Goal: Task Accomplishment & Management: Use online tool/utility

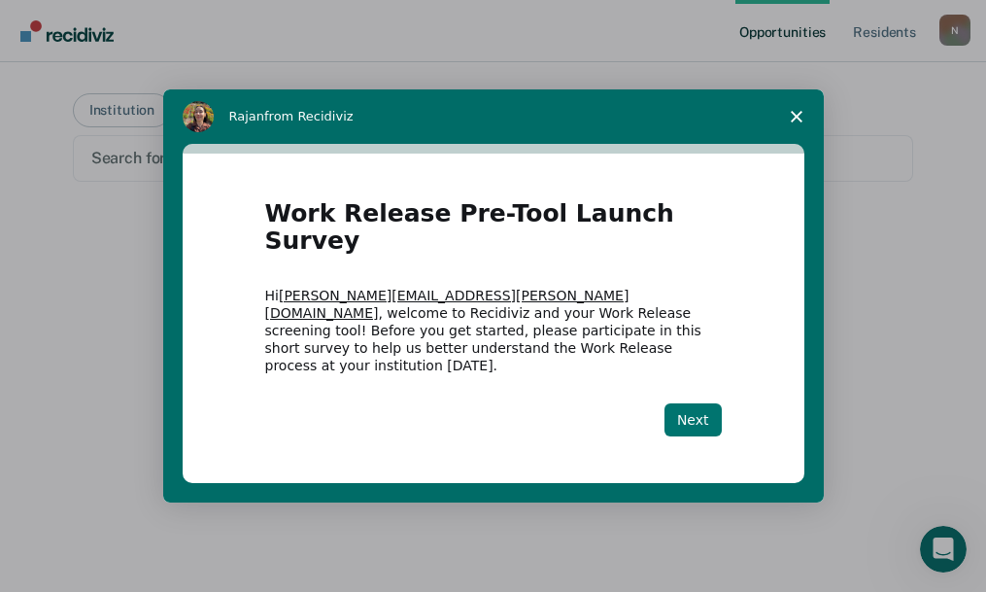
click at [711, 408] on button "Next" at bounding box center [693, 419] width 57 height 33
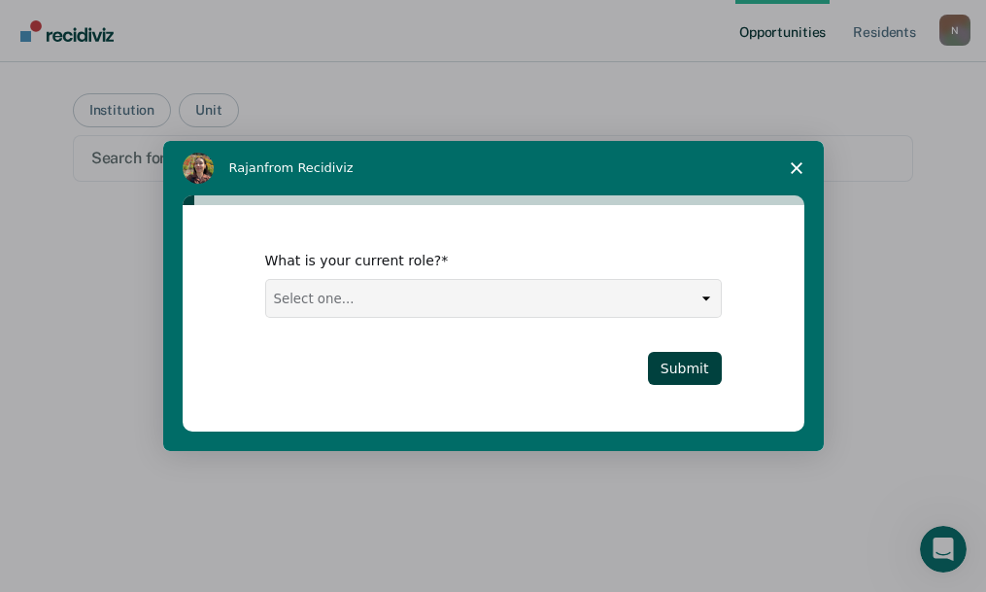
click at [601, 296] on select "Select one... Case Manager FUM Assistant [PERSON_NAME] [PERSON_NAME]" at bounding box center [493, 298] width 455 height 37
select select "Assistant Warden"
click at [266, 280] on select "Select one... Case Manager FUM Assistant [PERSON_NAME] [PERSON_NAME]" at bounding box center [493, 298] width 455 height 37
click at [688, 365] on button "Submit" at bounding box center [685, 368] width 74 height 33
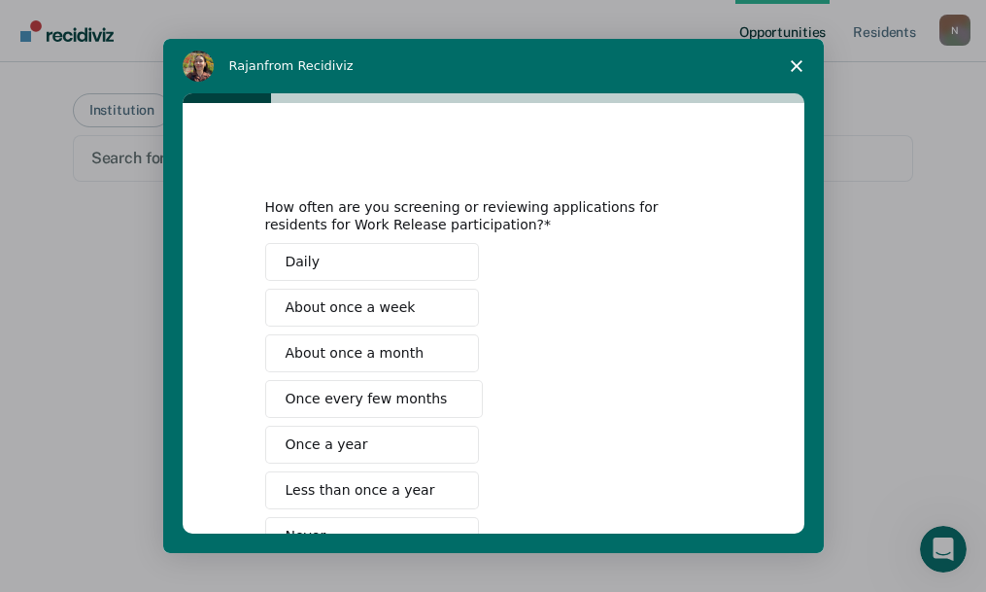
click at [443, 302] on span "Intercom messenger" at bounding box center [451, 308] width 16 height 16
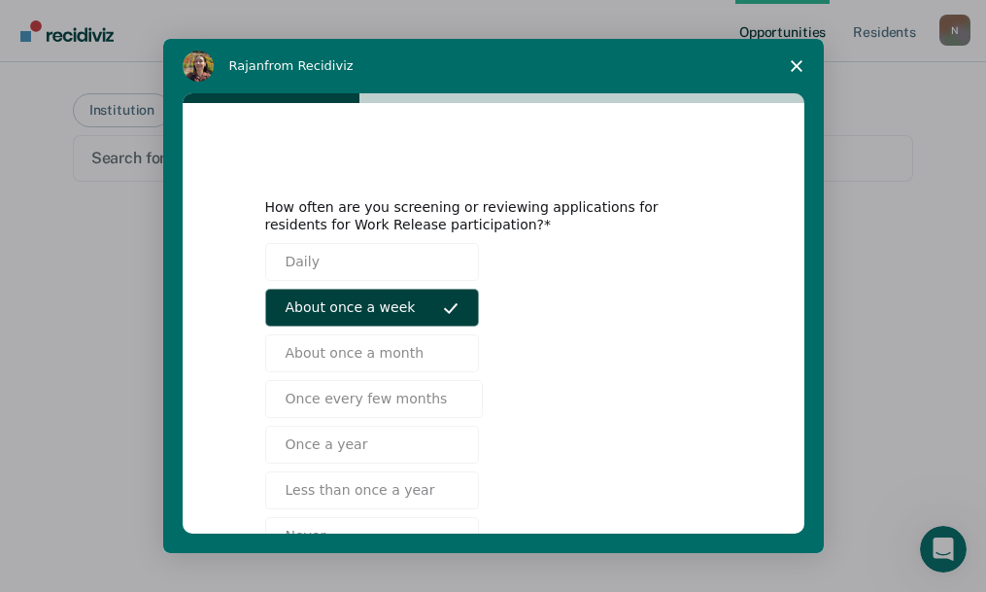
scroll to position [97, 0]
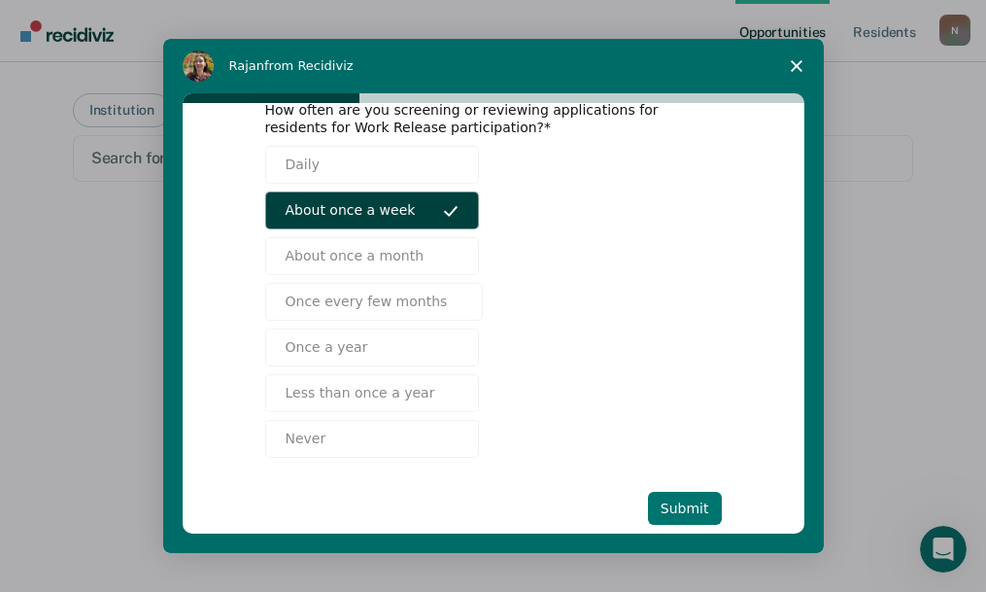
click at [676, 503] on button "Submit" at bounding box center [685, 508] width 74 height 33
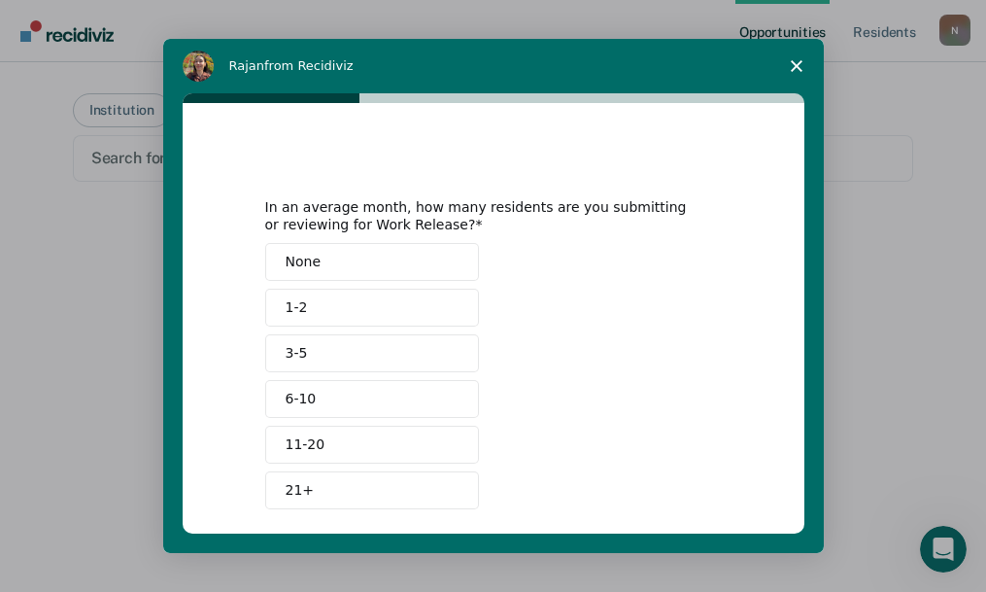
click at [415, 396] on button "6-10" at bounding box center [372, 399] width 214 height 38
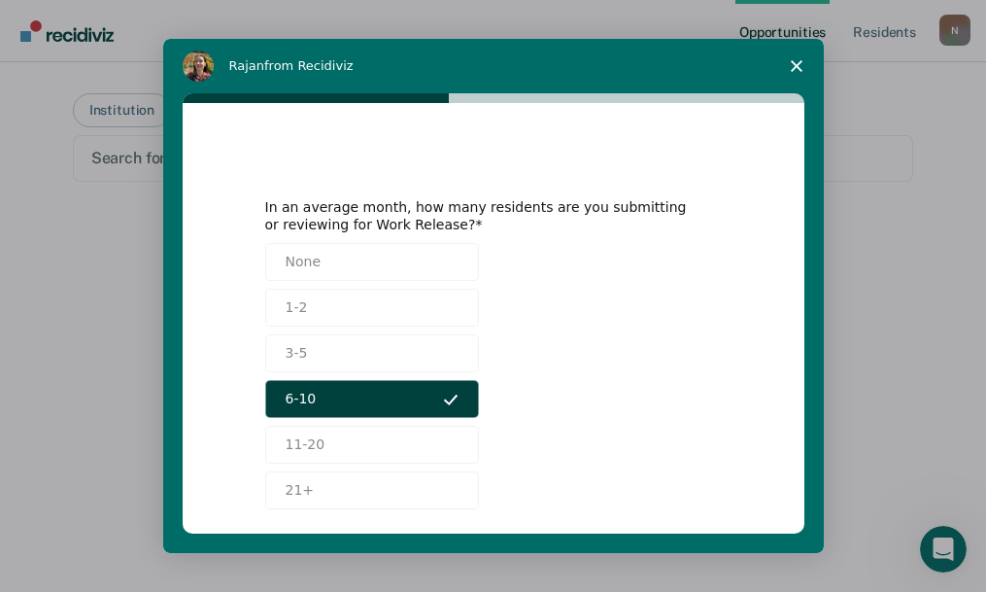
scroll to position [89, 0]
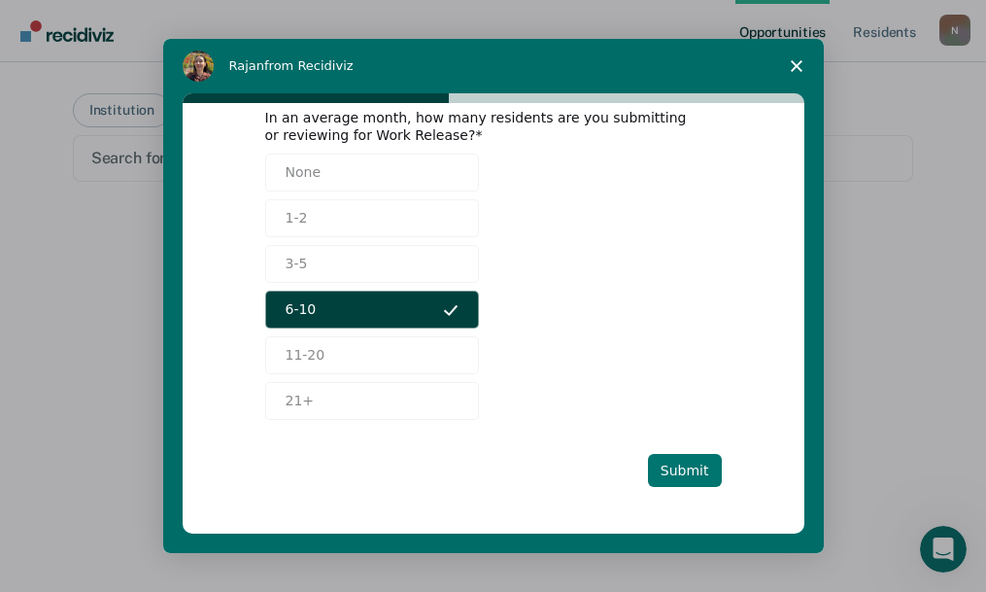
click at [696, 476] on button "Submit" at bounding box center [685, 470] width 74 height 33
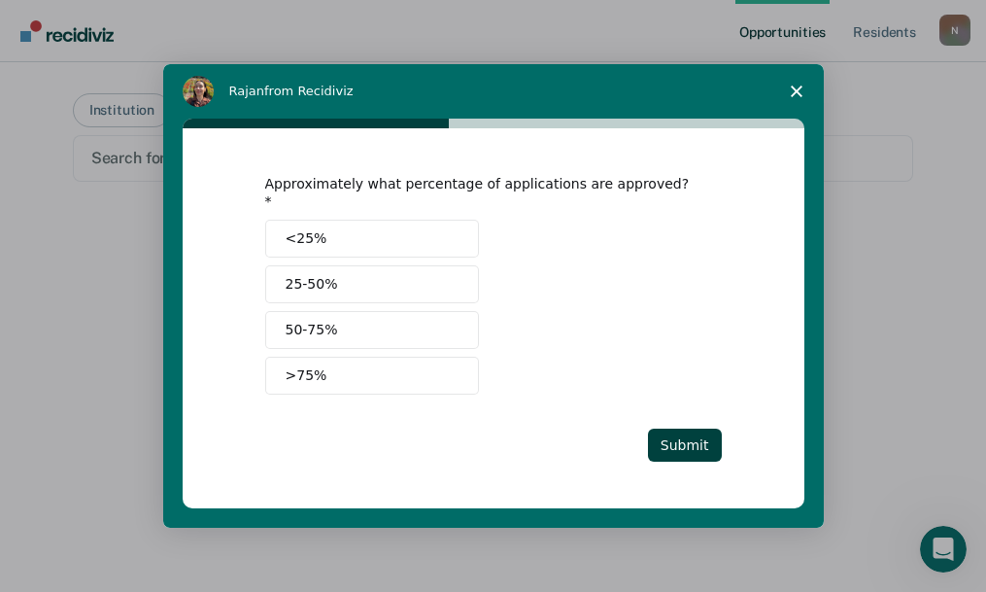
scroll to position [0, 0]
click at [378, 269] on button "25-50%" at bounding box center [372, 284] width 214 height 38
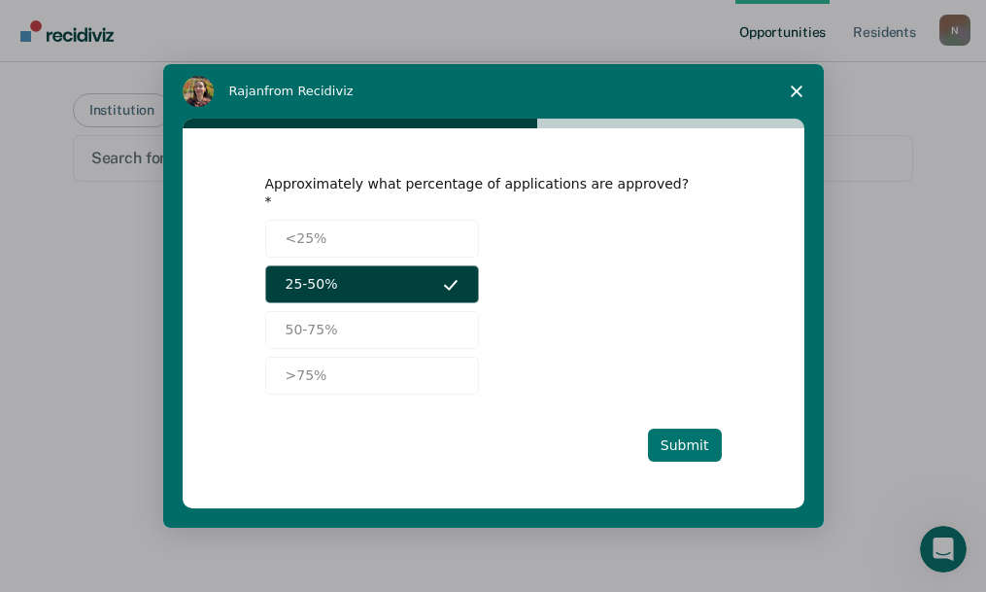
click at [701, 429] on button "Submit" at bounding box center [685, 445] width 74 height 33
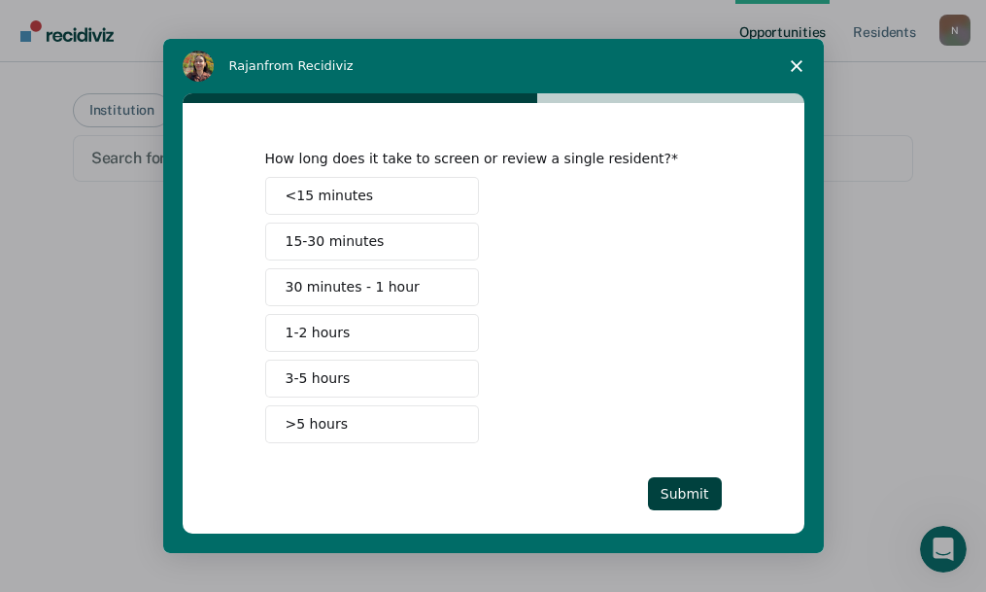
click at [347, 243] on span "15-30 minutes" at bounding box center [335, 241] width 99 height 20
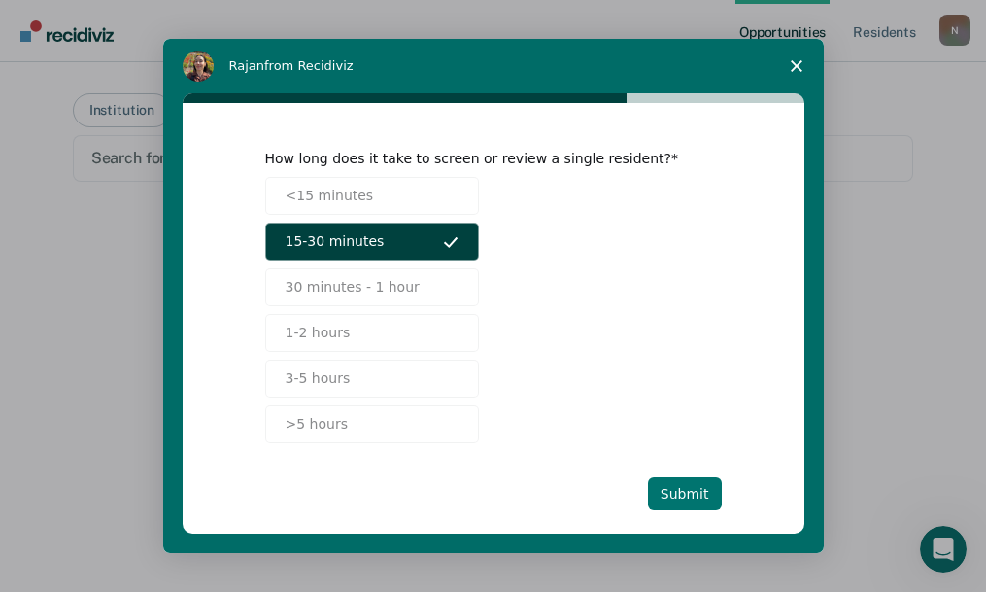
click at [690, 487] on button "Submit" at bounding box center [685, 493] width 74 height 33
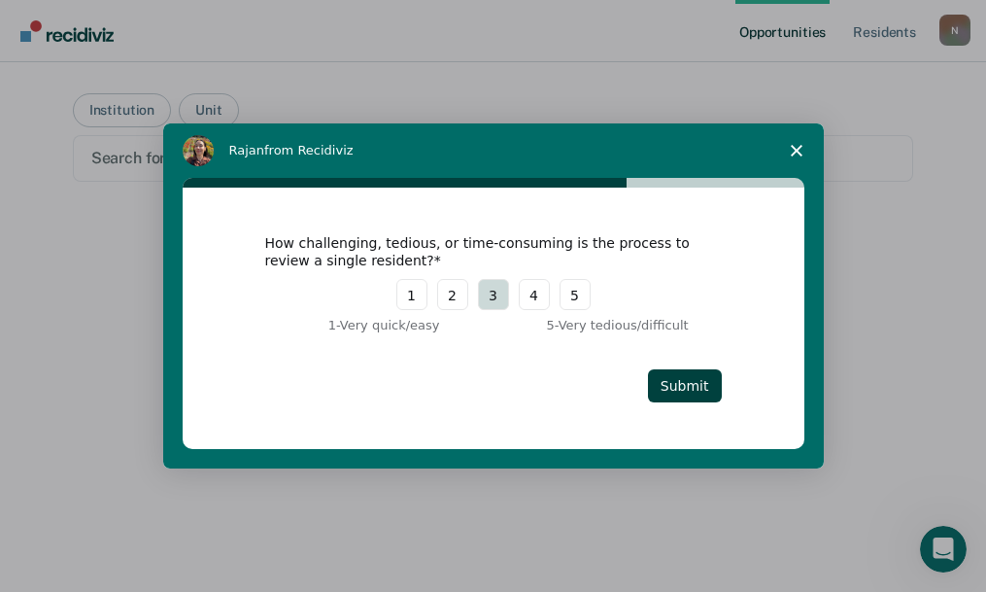
click at [483, 292] on button "3" at bounding box center [493, 294] width 31 height 31
click at [696, 395] on button "Submit" at bounding box center [685, 385] width 74 height 33
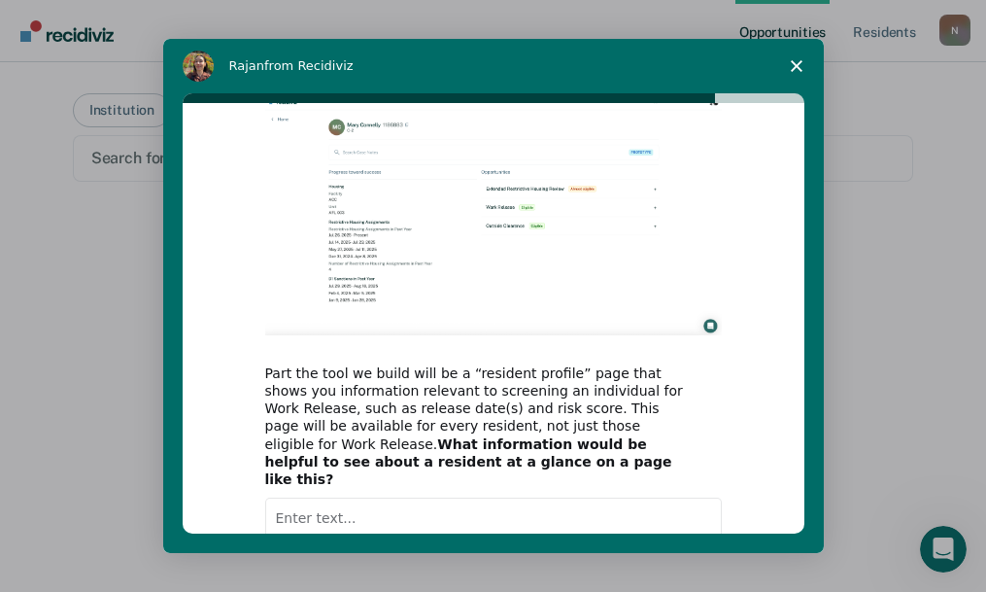
scroll to position [194, 0]
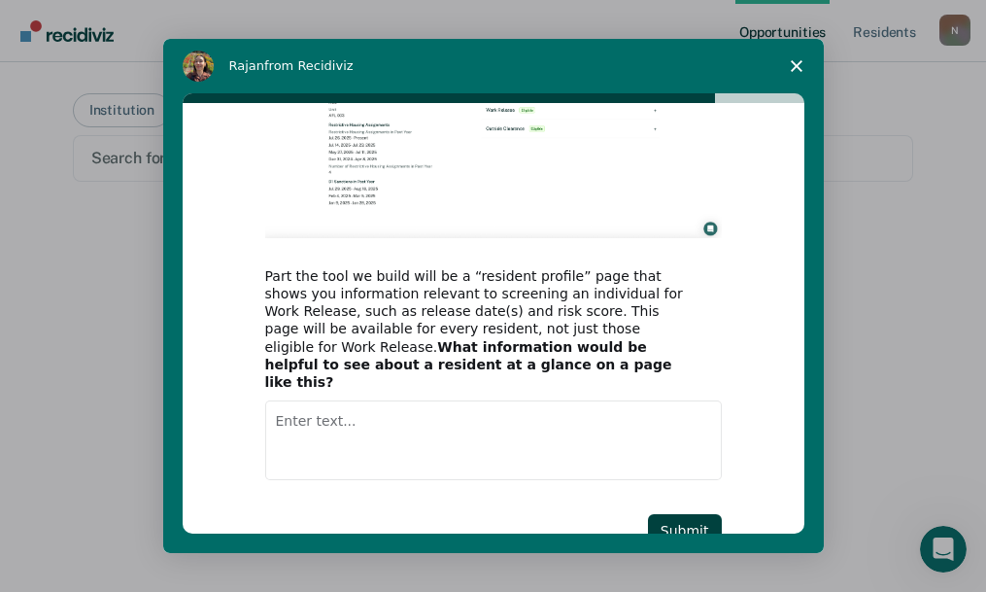
click at [496, 436] on textarea "Enter text..." at bounding box center [493, 440] width 457 height 80
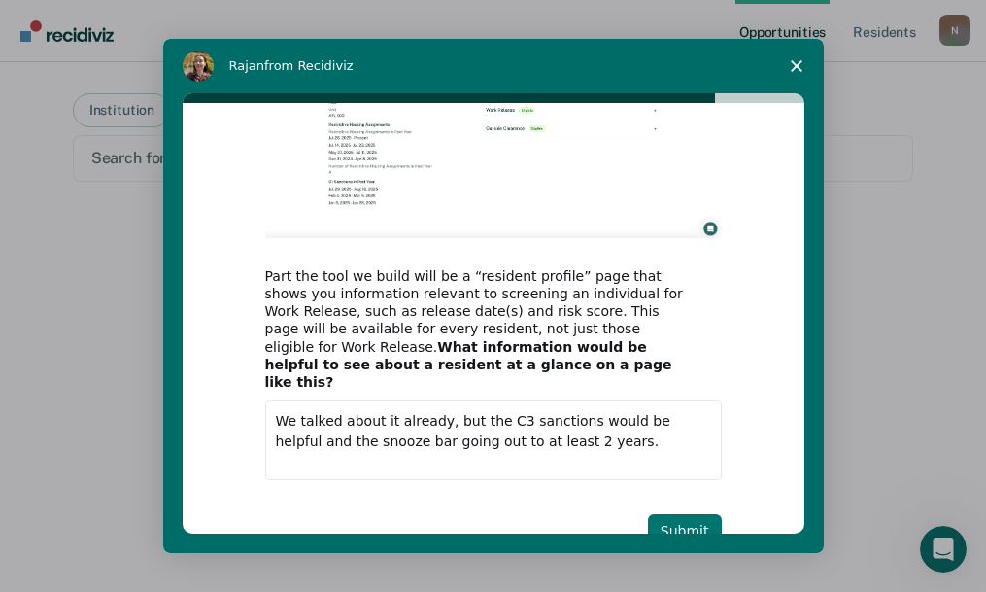
type textarea "We talked about it already, but the C3 sanctions would be helpful and the snooz…"
click at [702, 516] on button "Submit" at bounding box center [685, 530] width 74 height 33
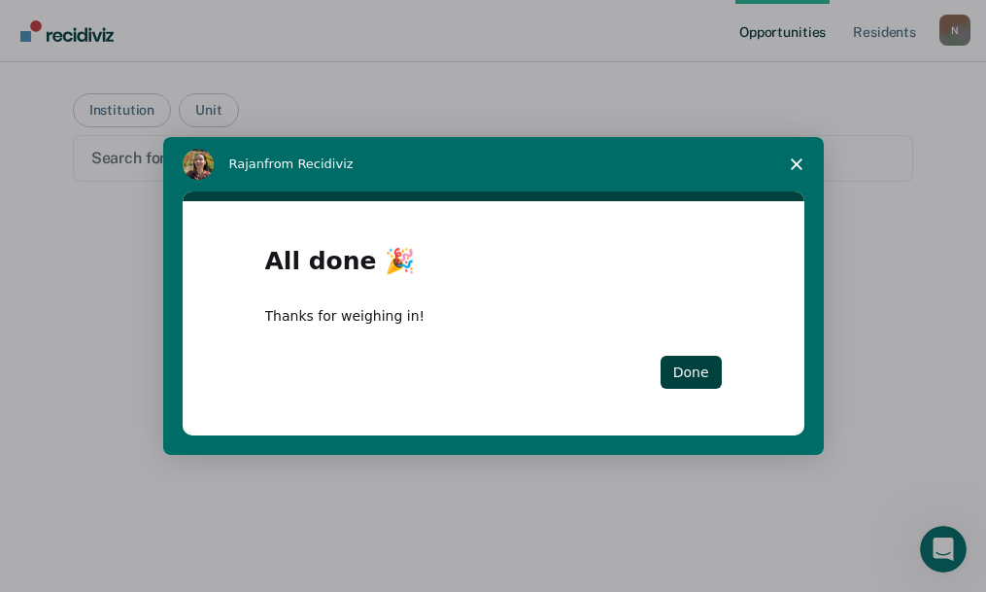
scroll to position [0, 0]
click at [698, 361] on button "Done" at bounding box center [691, 372] width 61 height 33
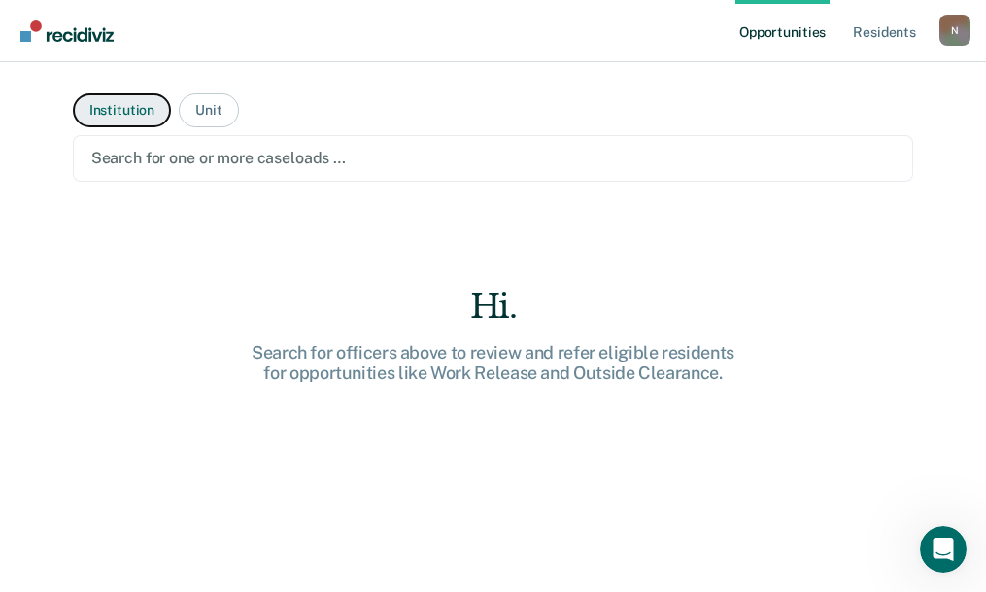
click at [122, 108] on button "Institution" at bounding box center [122, 110] width 98 height 34
click at [179, 161] on div at bounding box center [493, 158] width 805 height 22
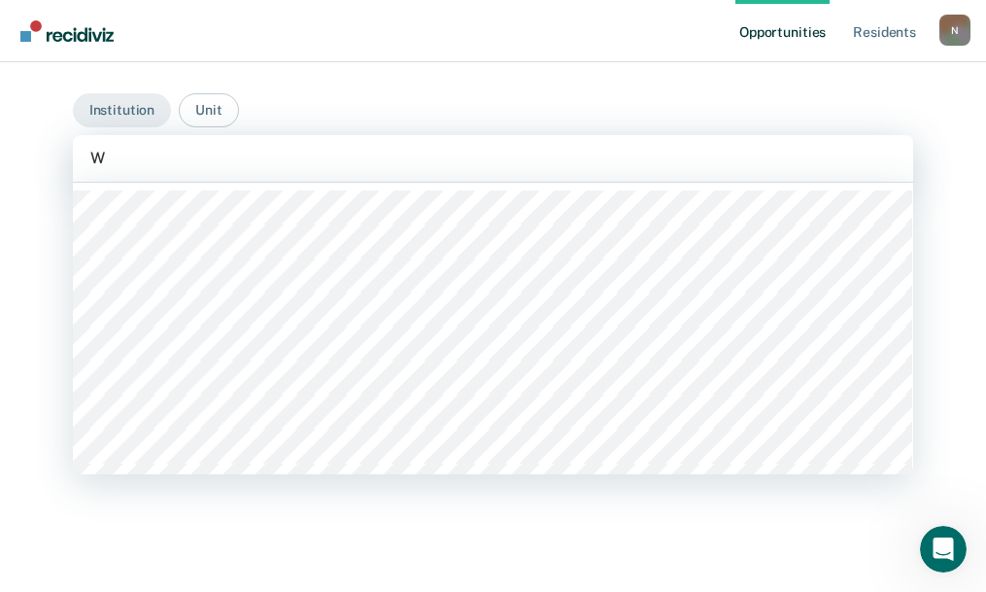
type input "We"
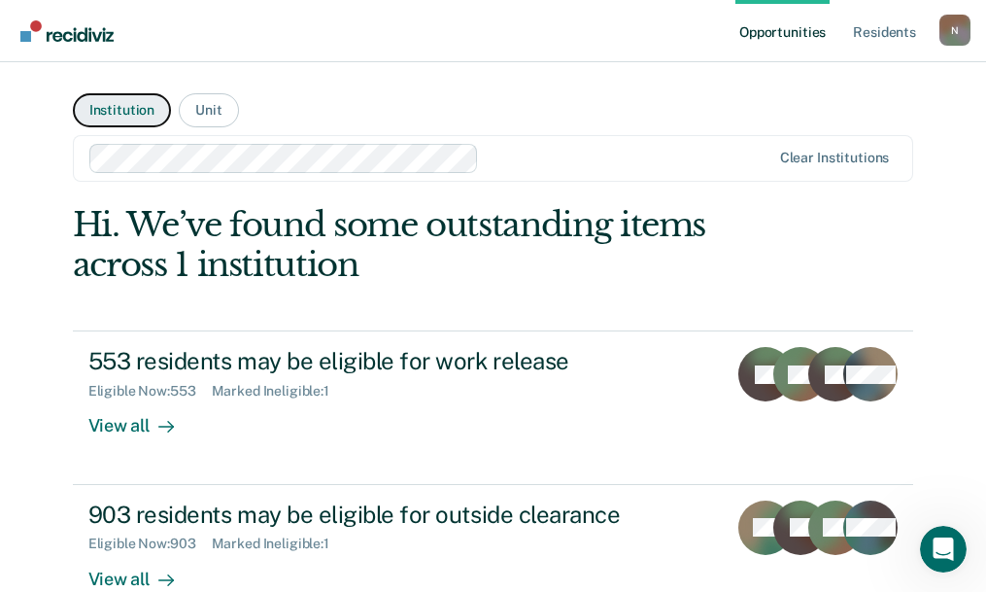
click at [126, 118] on button "Institution" at bounding box center [122, 110] width 98 height 34
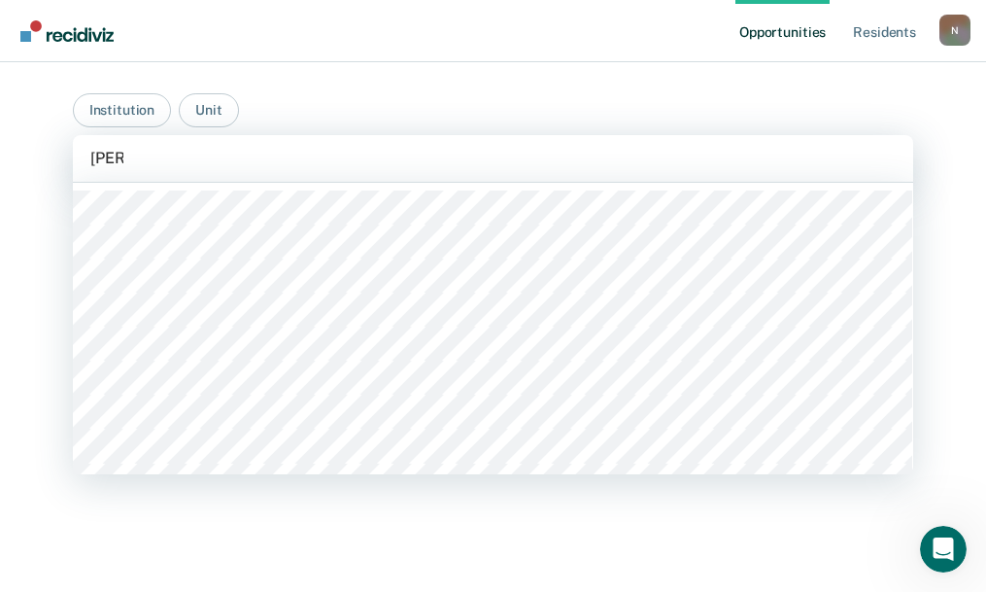
type input "West"
type input "[PERSON_NAME]"
type input "weste"
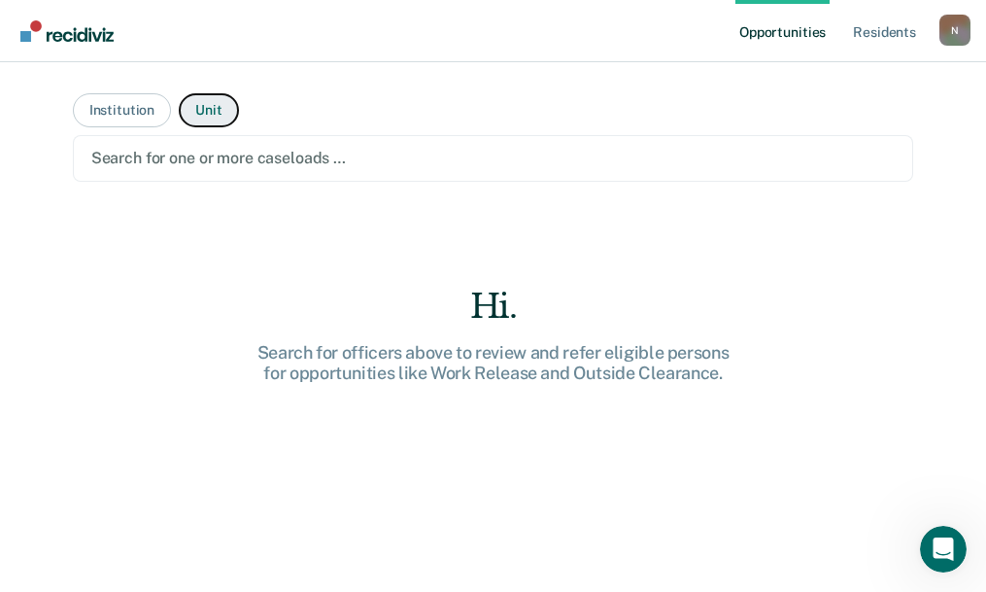
click at [192, 112] on button "Unit" at bounding box center [208, 110] width 59 height 34
click at [214, 163] on div at bounding box center [493, 158] width 805 height 22
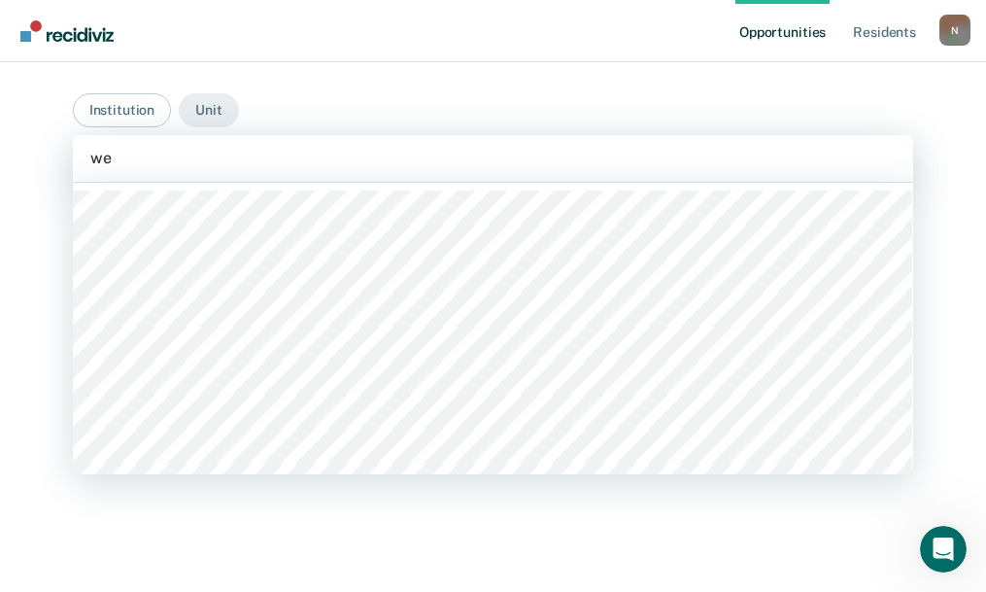
type input "[PERSON_NAME]"
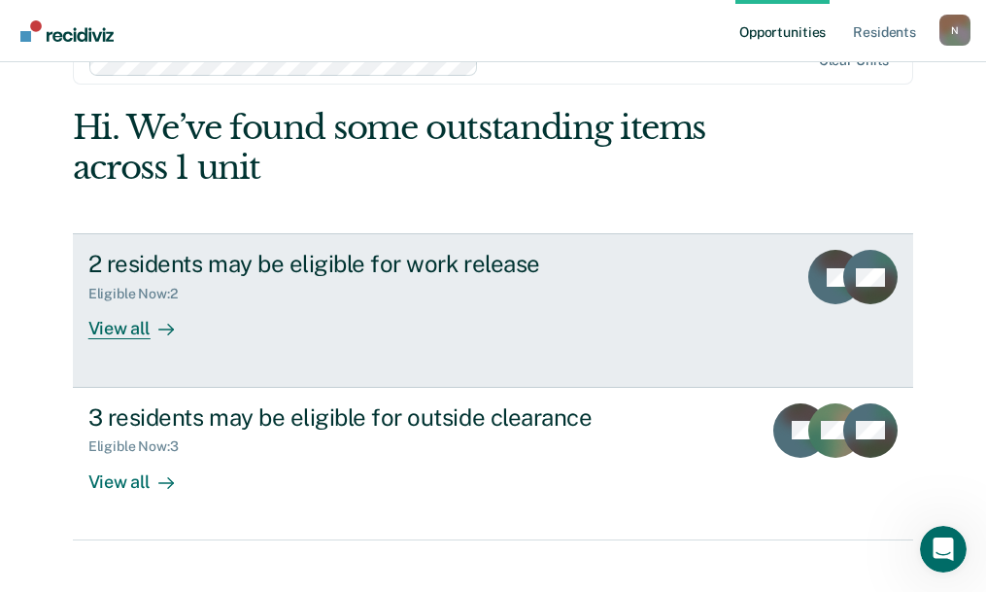
scroll to position [122, 0]
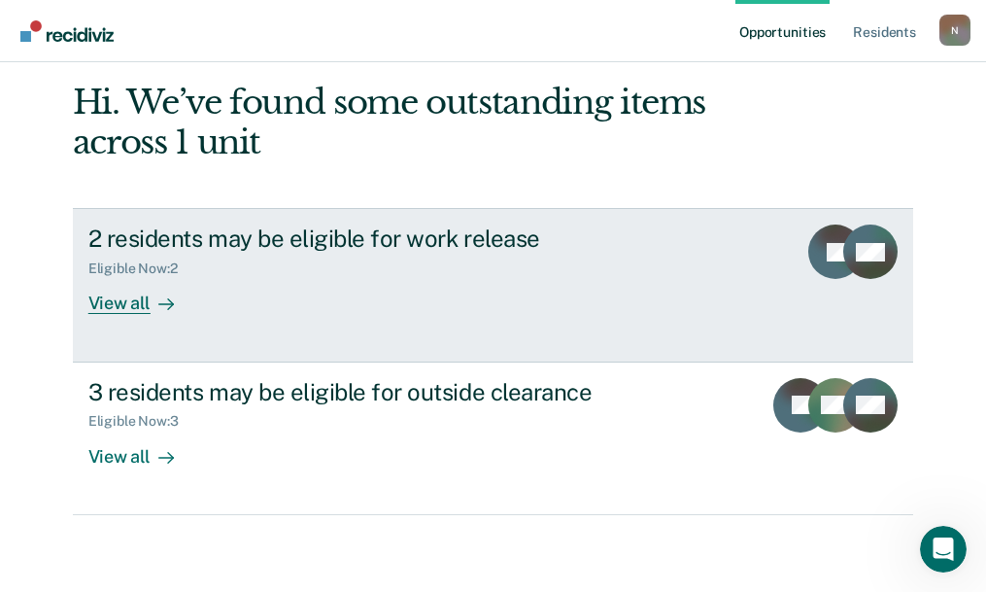
click at [308, 253] on div "Eligible Now : 2" at bounding box center [429, 265] width 682 height 24
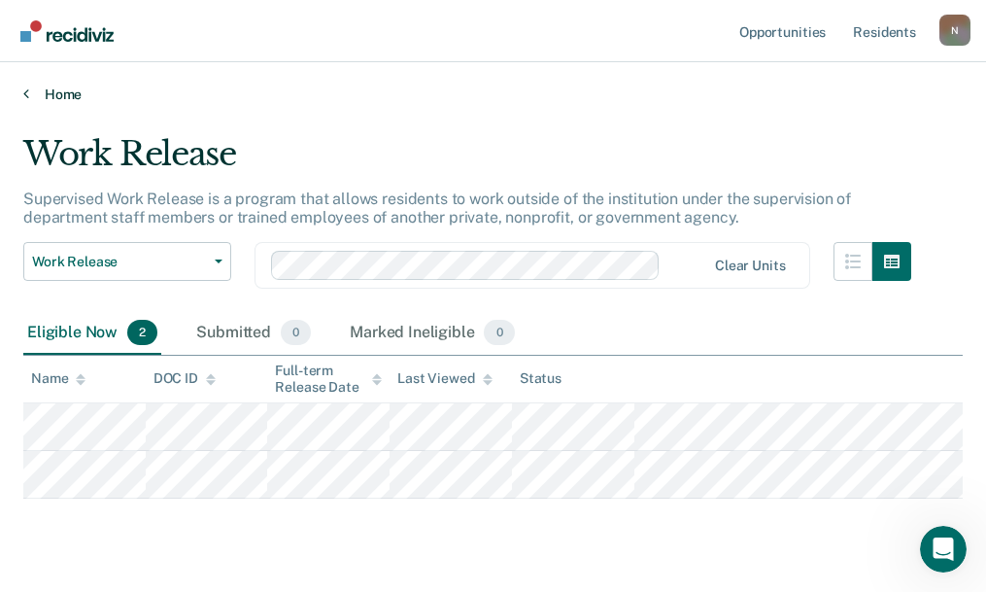
click at [77, 96] on link "Home" at bounding box center [493, 94] width 940 height 17
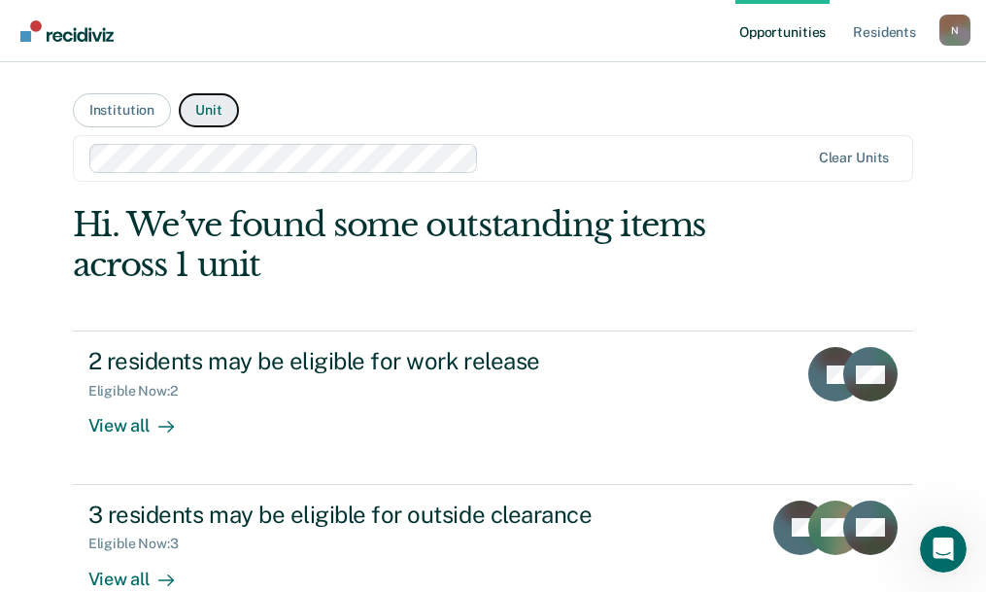
click at [191, 108] on button "Unit" at bounding box center [208, 110] width 59 height 34
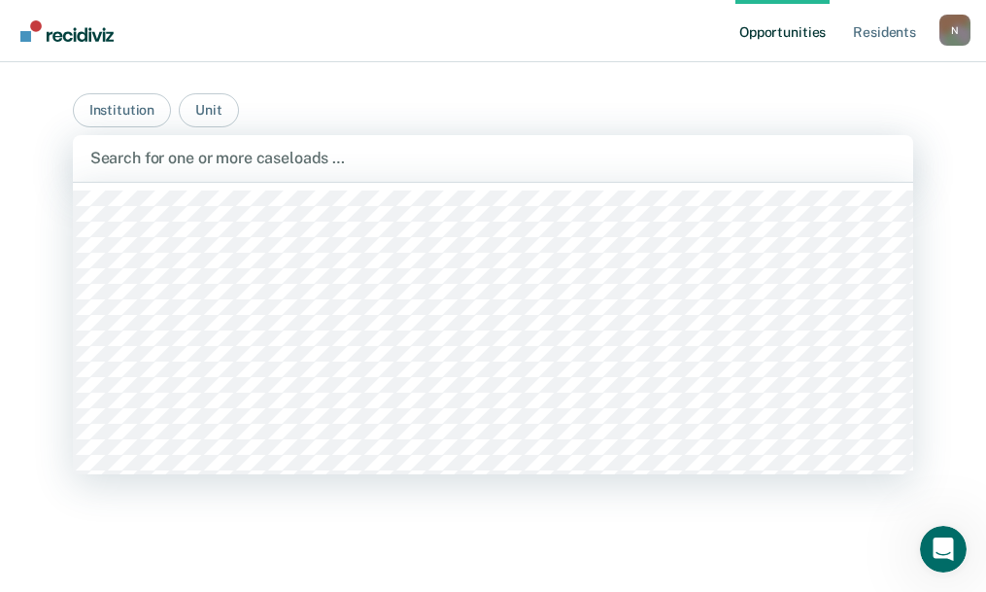
click at [379, 155] on div at bounding box center [493, 158] width 807 height 22
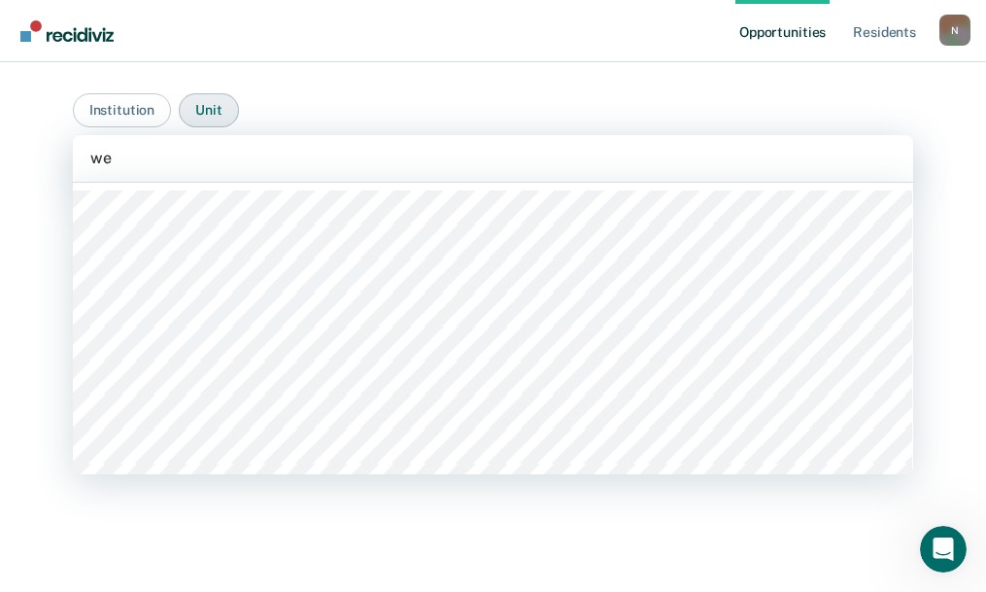
type input "we"
click at [194, 110] on button "Unit" at bounding box center [208, 110] width 59 height 34
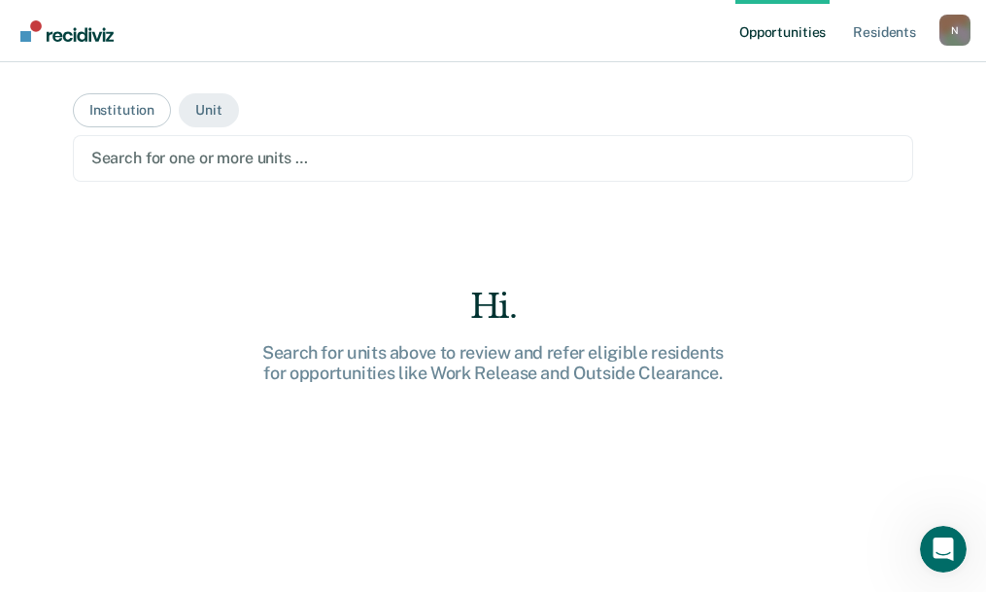
click at [278, 176] on div "Search for one or more units …" at bounding box center [494, 158] width 842 height 47
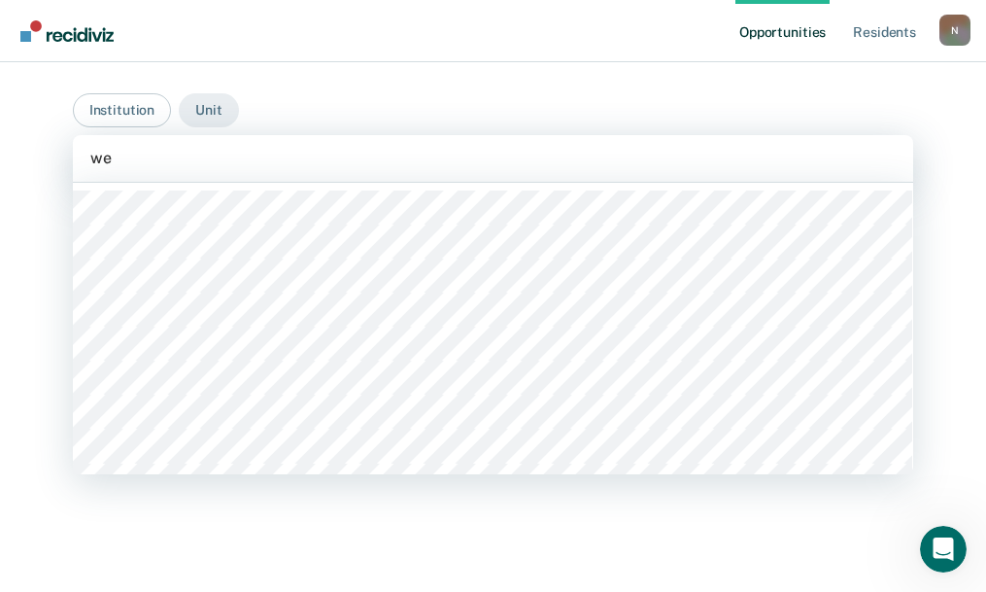
type input "[PERSON_NAME]"
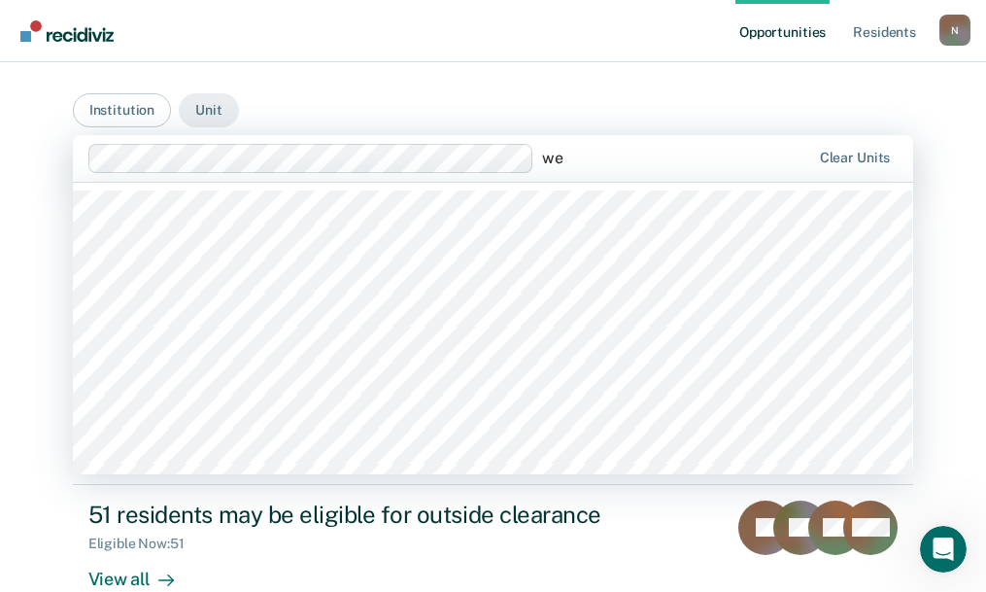
type input "[PERSON_NAME]"
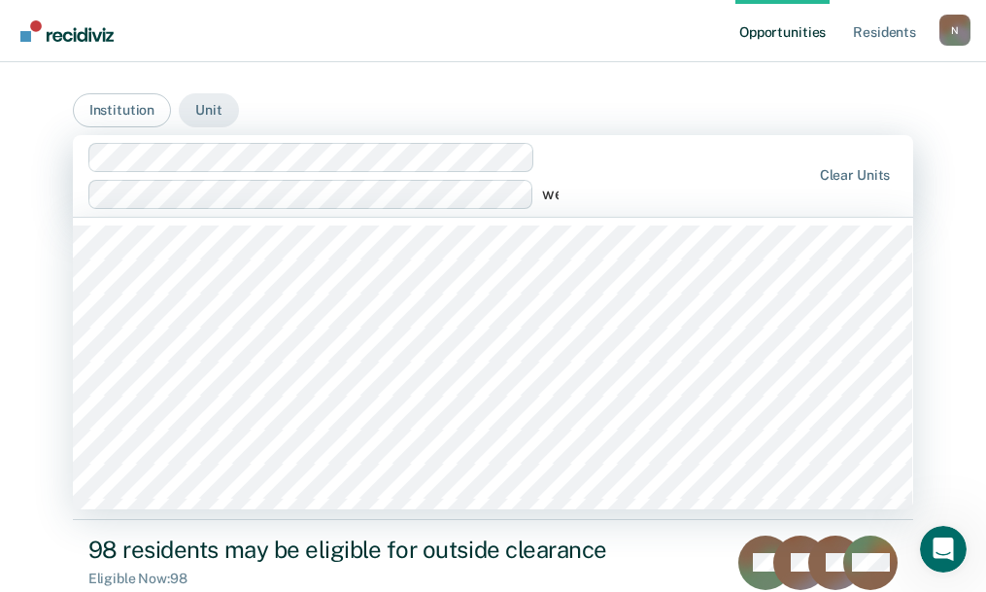
type input "[PERSON_NAME]"
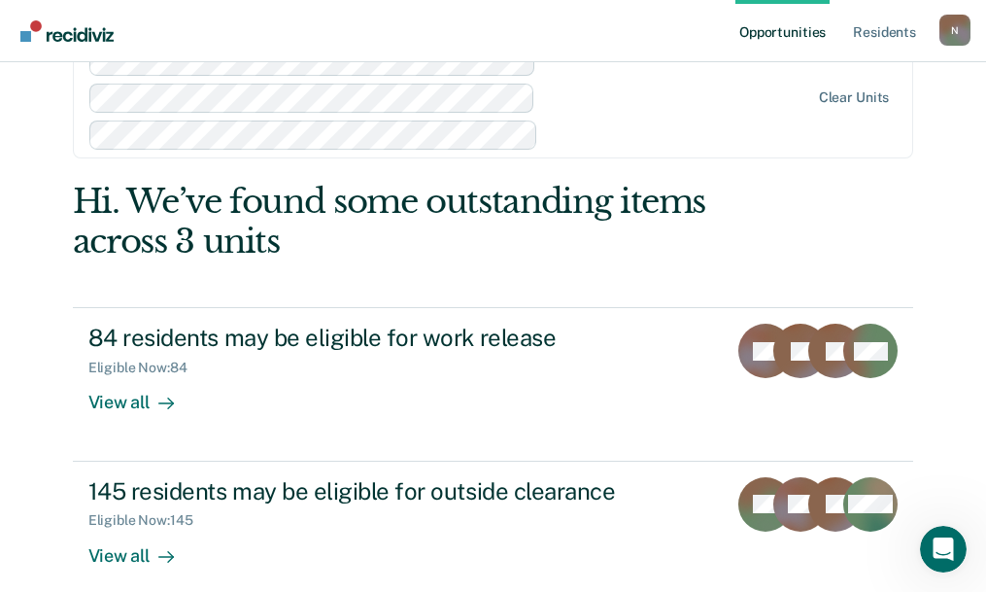
scroll to position [0, 0]
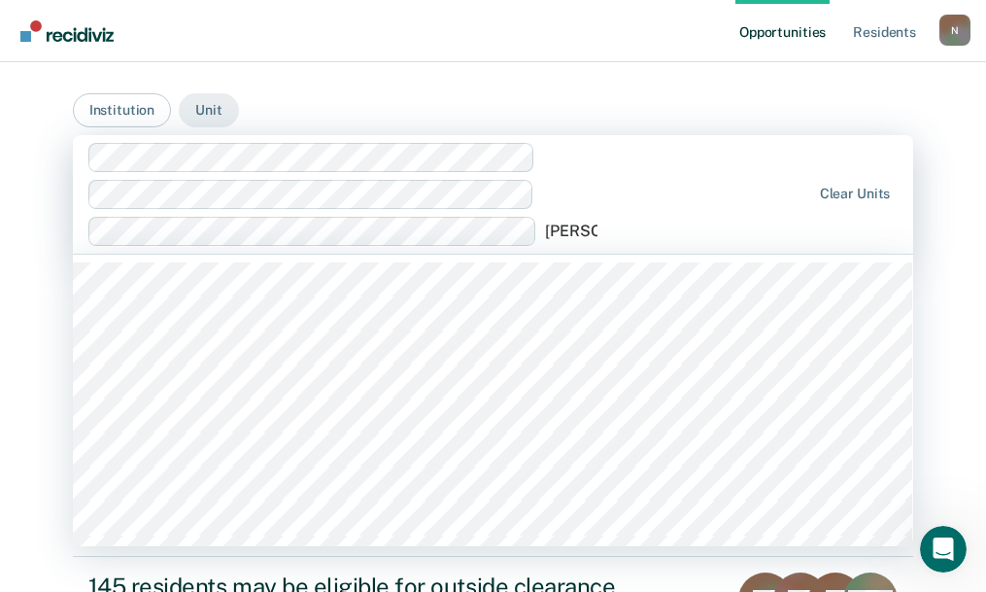
type input "western"
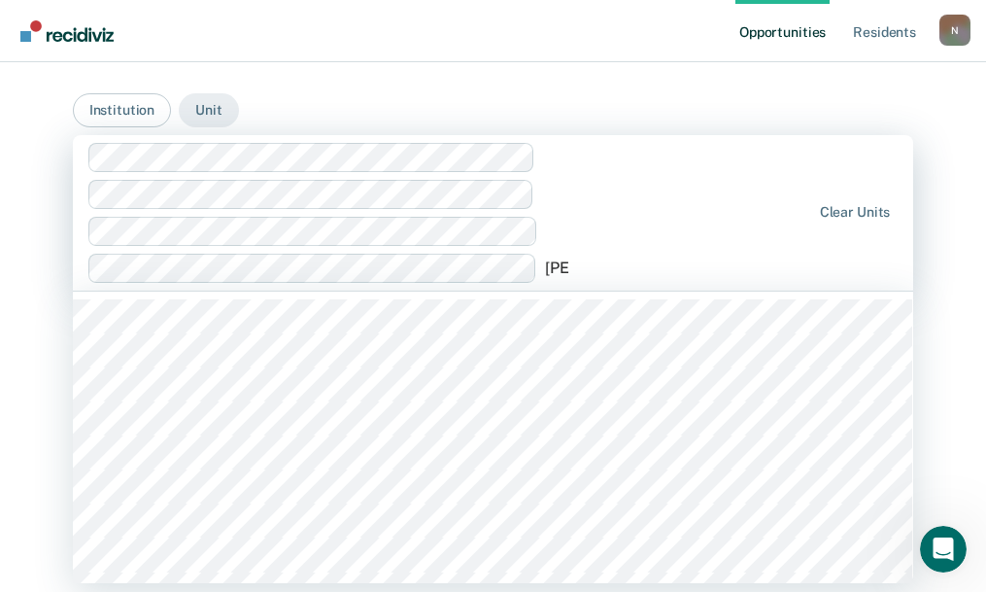
type input "west"
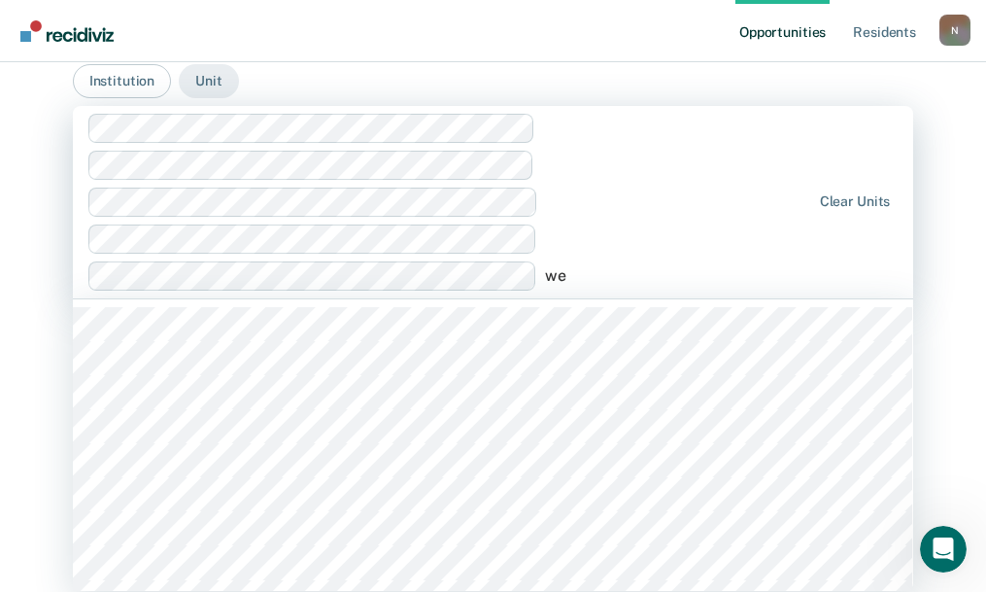
scroll to position [29, 0]
type input "western"
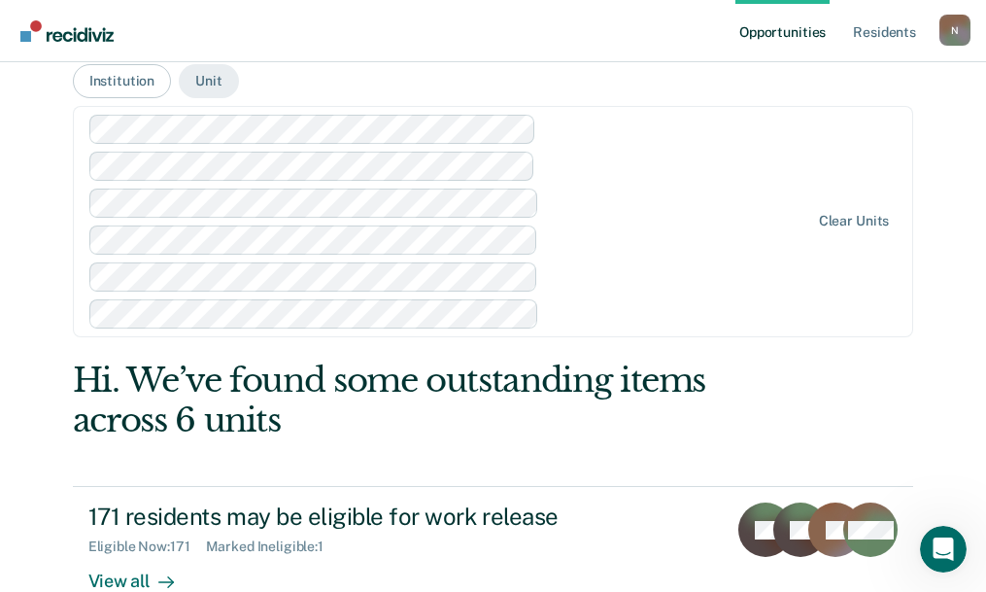
scroll to position [126, 0]
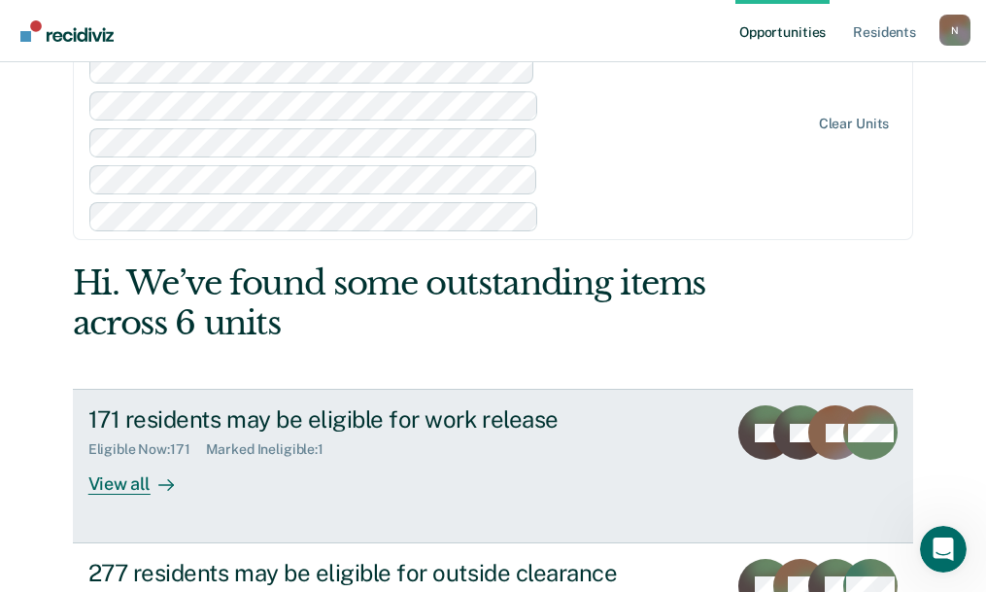
click at [234, 450] on div "Marked Ineligible : 1" at bounding box center [272, 449] width 133 height 17
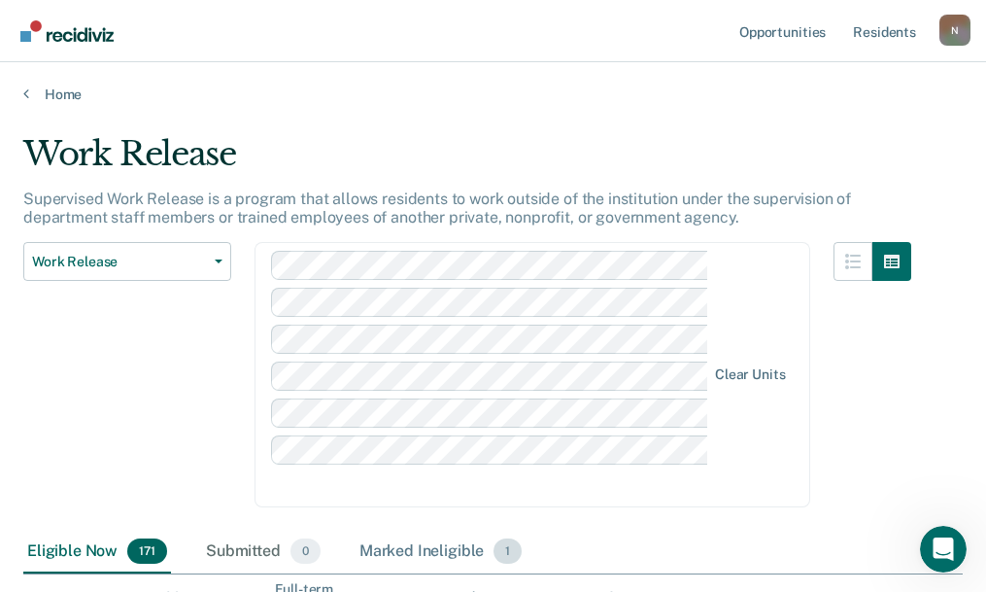
click at [440, 540] on div "Marked Ineligible 1" at bounding box center [441, 552] width 171 height 43
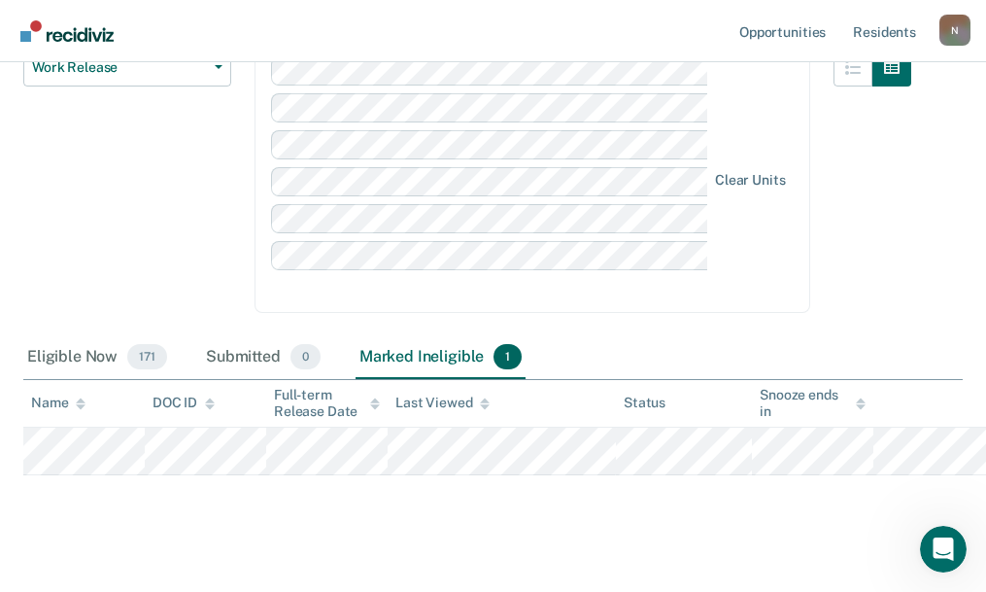
scroll to position [217, 0]
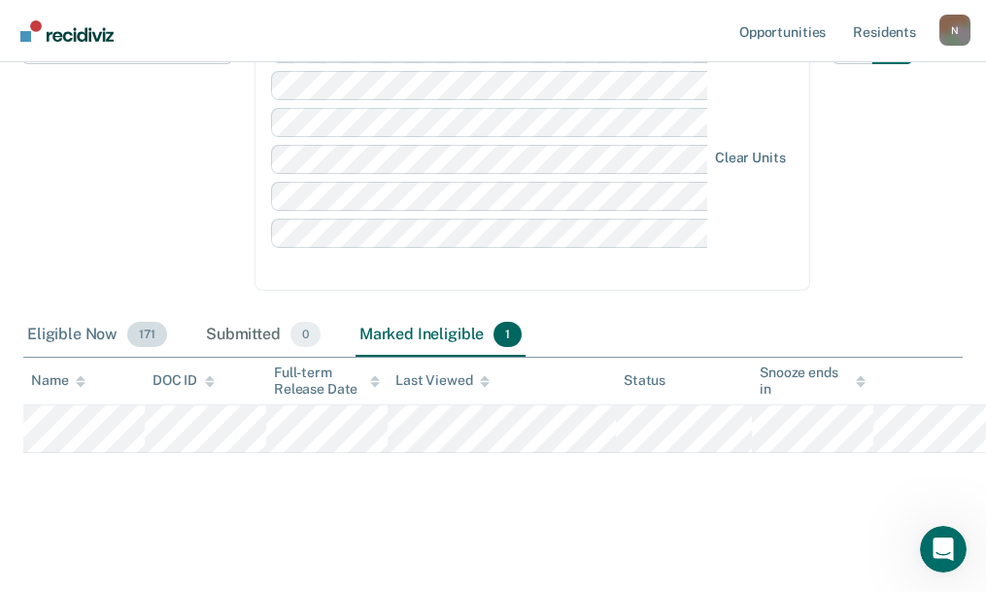
click at [101, 336] on div "Eligible Now 171" at bounding box center [97, 335] width 148 height 43
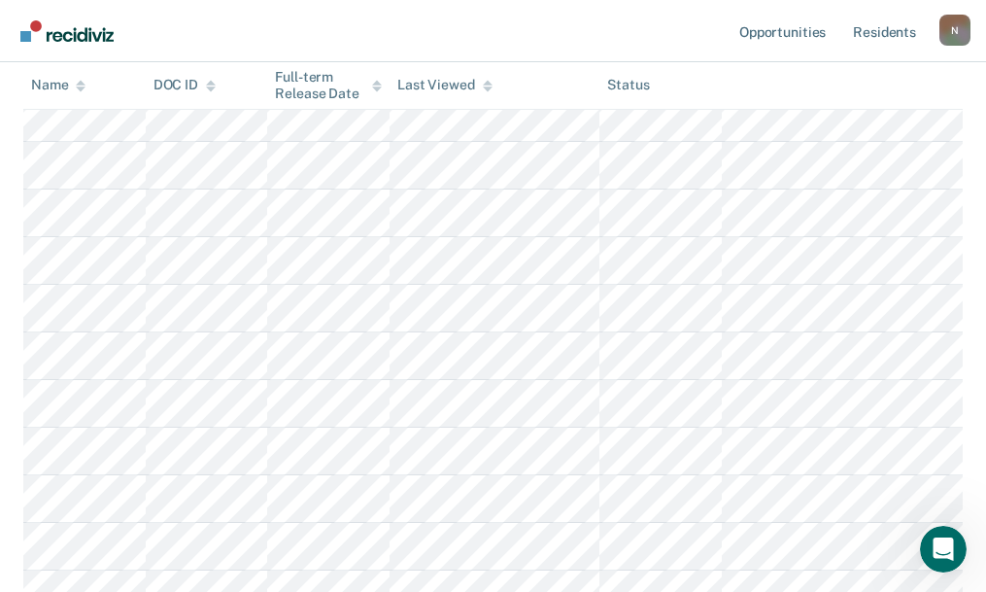
scroll to position [1286, 0]
